Goal: Task Accomplishment & Management: Use online tool/utility

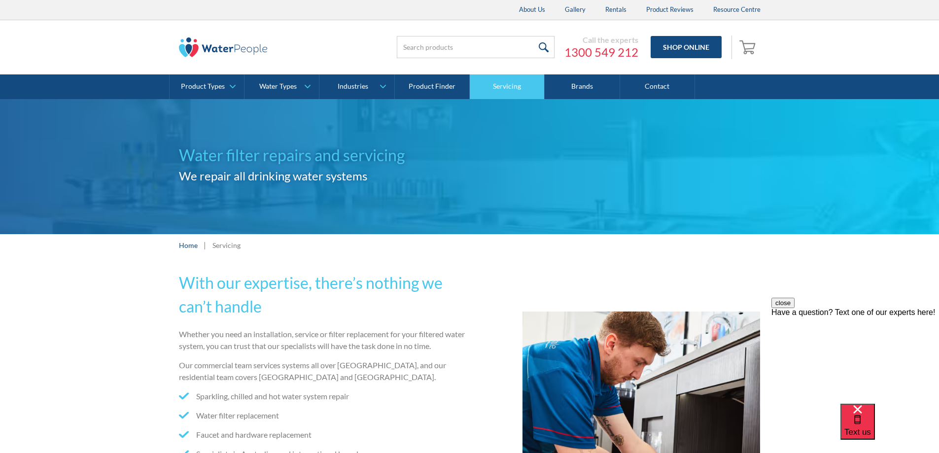
click at [505, 90] on link "Servicing" at bounding box center [507, 86] width 75 height 25
click at [502, 84] on link "Servicing" at bounding box center [507, 86] width 75 height 25
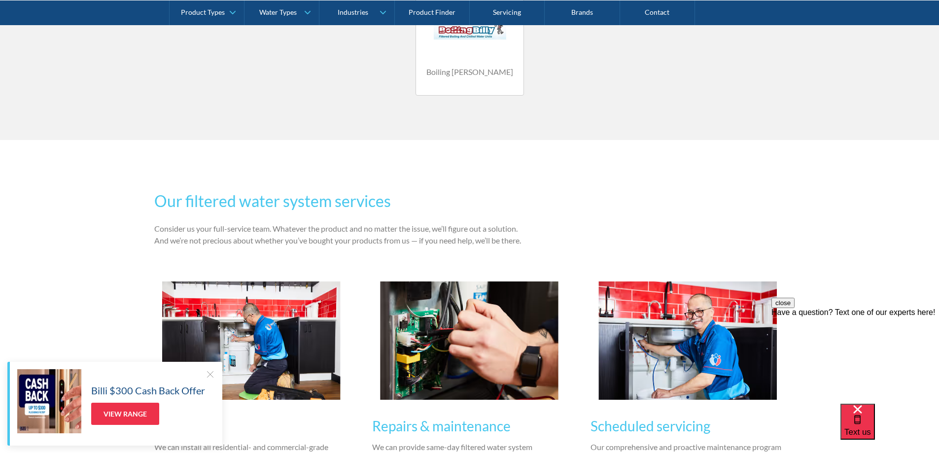
scroll to position [936, 0]
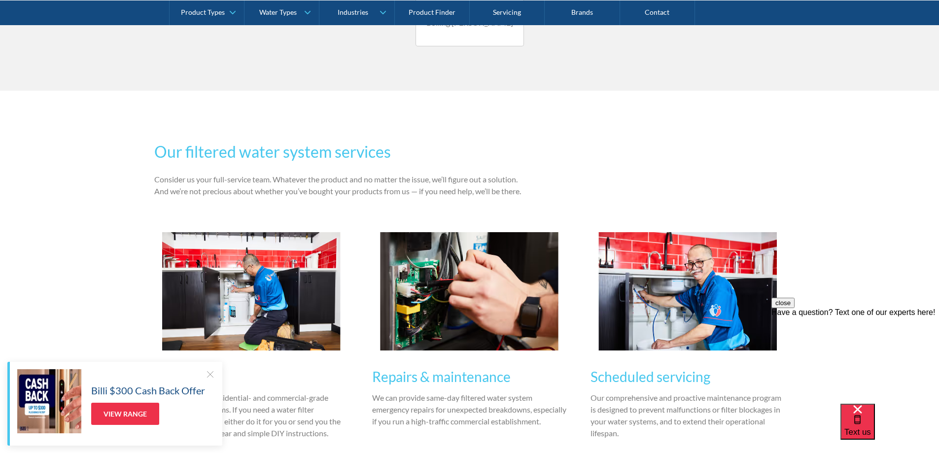
click at [208, 373] on div at bounding box center [210, 374] width 10 height 10
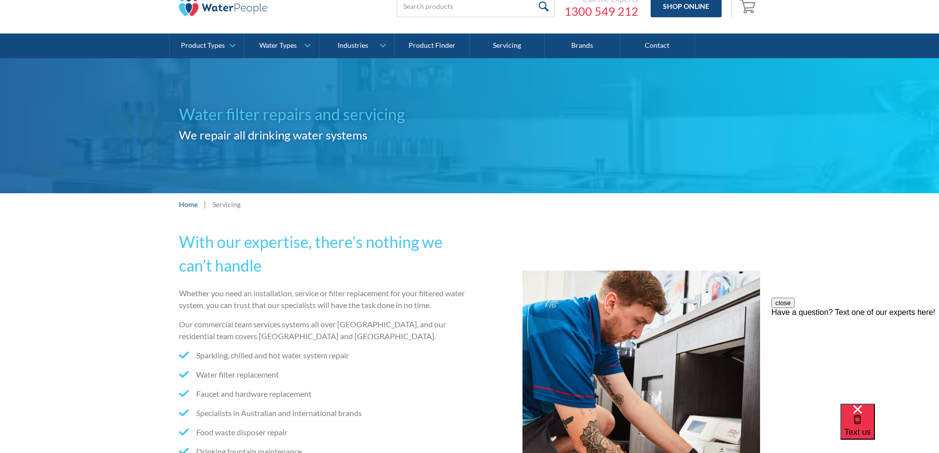
scroll to position [0, 0]
